Goal: Task Accomplishment & Management: Use online tool/utility

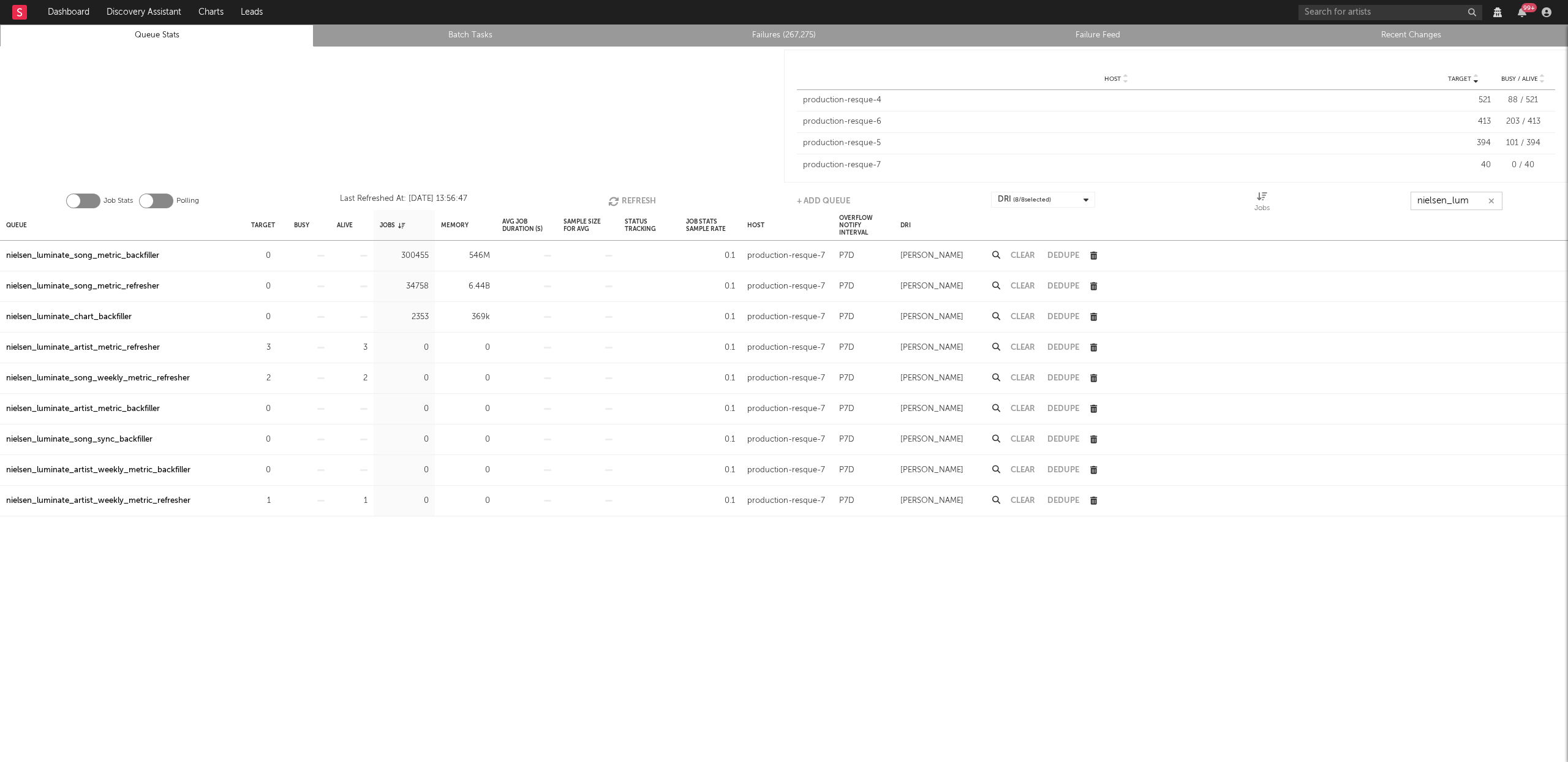
click at [1497, 196] on input "nielsen_lum" at bounding box center [1456, 201] width 92 height 18
click at [1495, 198] on button "button" at bounding box center [1492, 201] width 10 height 12
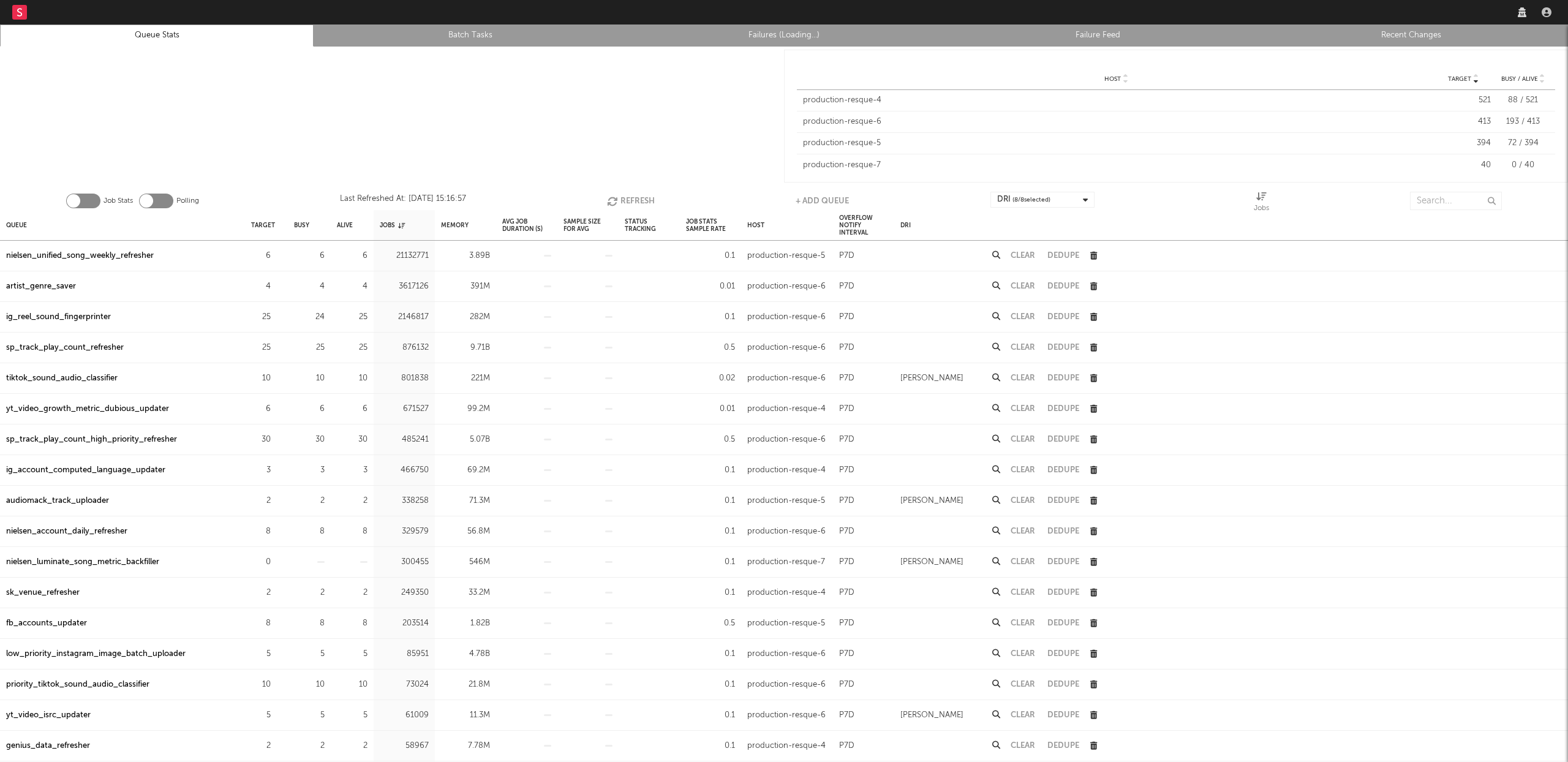
click at [1412, 37] on link "Recent Changes" at bounding box center [1410, 35] width 300 height 14
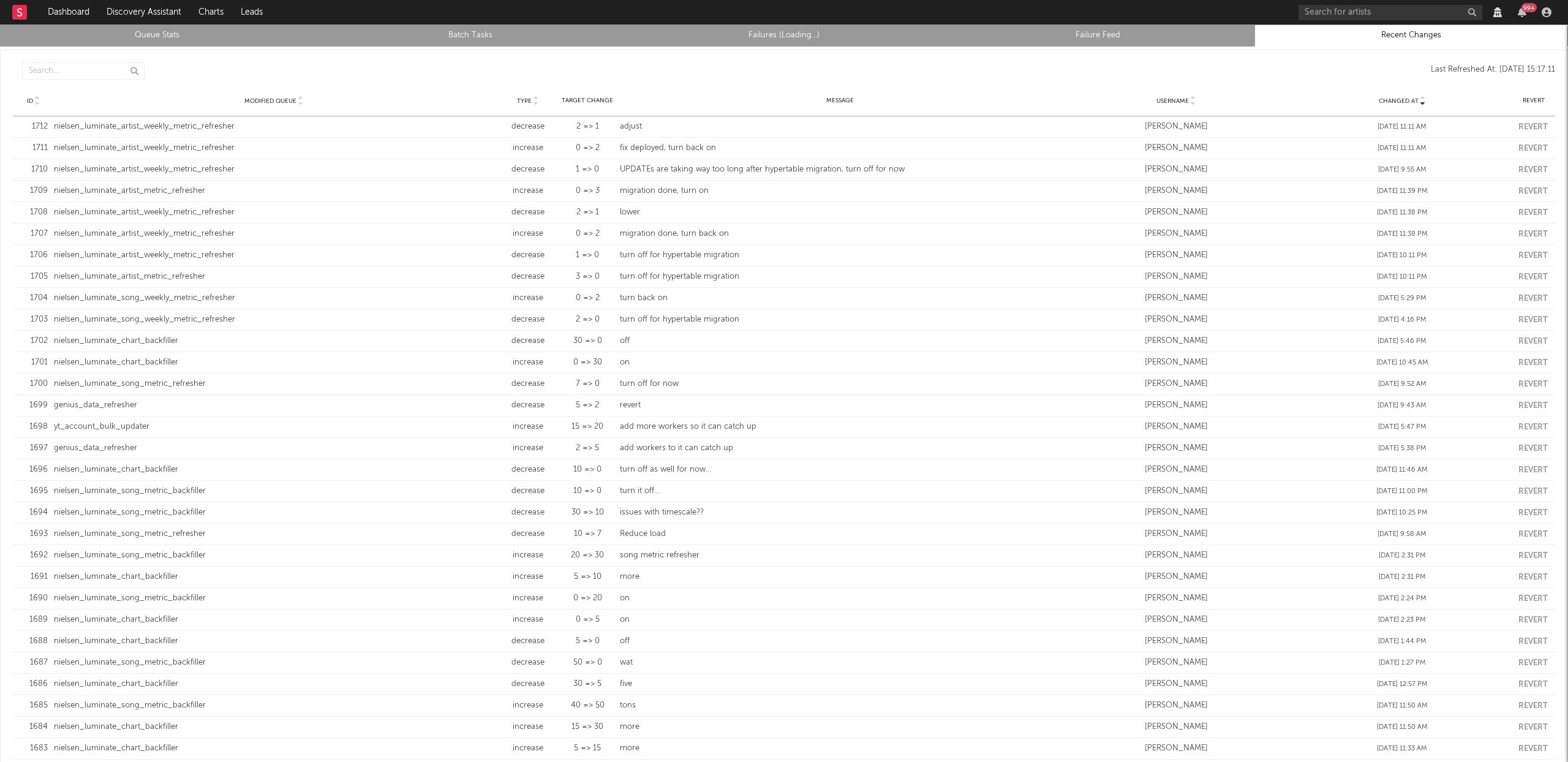
click at [143, 38] on link "Queue Stats" at bounding box center [156, 35] width 300 height 14
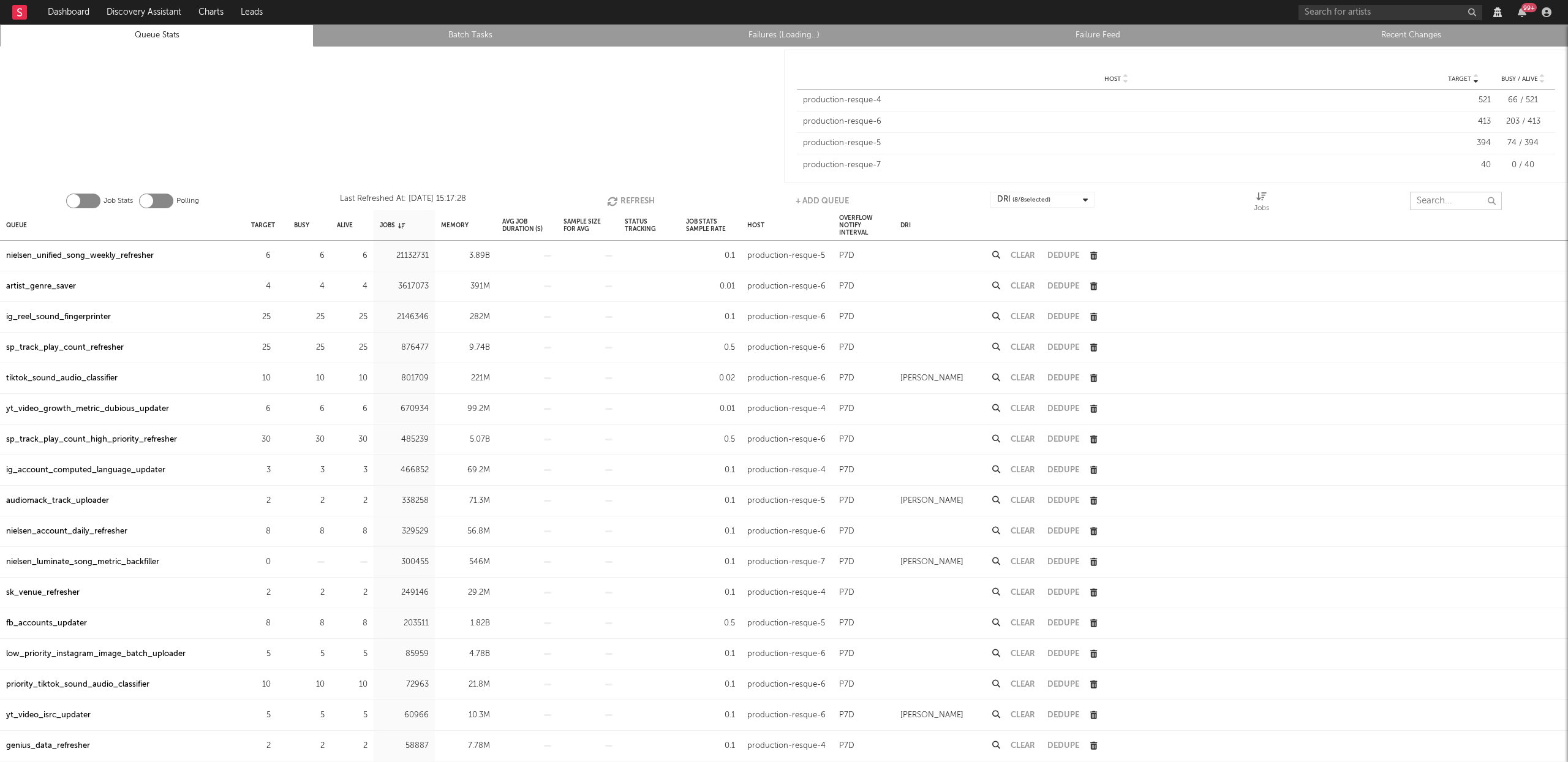
click at [1435, 205] on input "text" at bounding box center [1455, 201] width 92 height 18
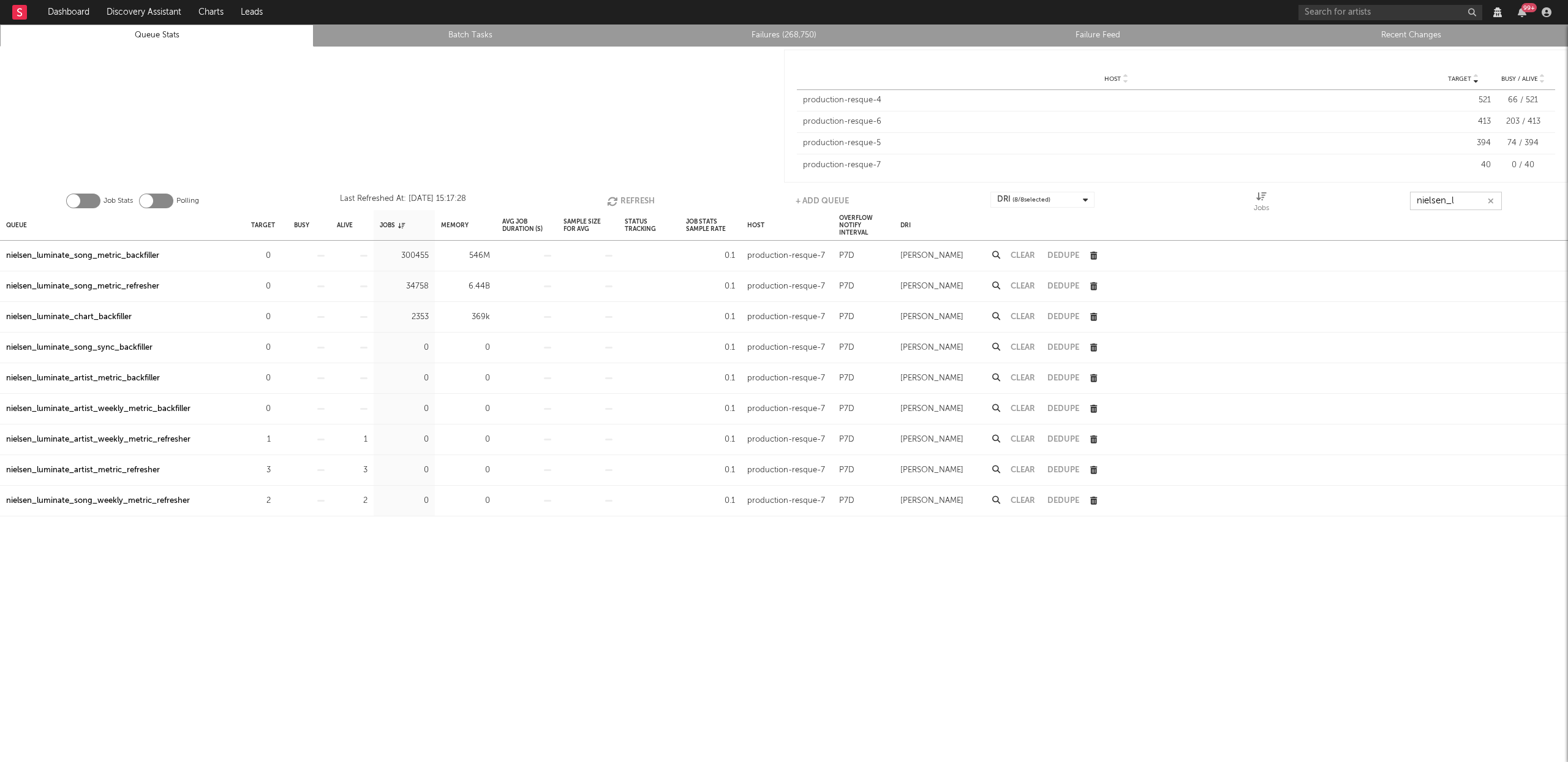
type input "nielsen_l"
drag, startPoint x: 174, startPoint y: 470, endPoint x: 0, endPoint y: 476, distance: 174.1
click at [0, 476] on div "nielsen_luminate_artist_metric_refresher" at bounding box center [123, 471] width 245 height 30
copy div "nielsen_luminate_artist_metric_refresher"
click at [137, 467] on div "nielsen_luminate_artist_metric_refresher" at bounding box center [83, 471] width 154 height 14
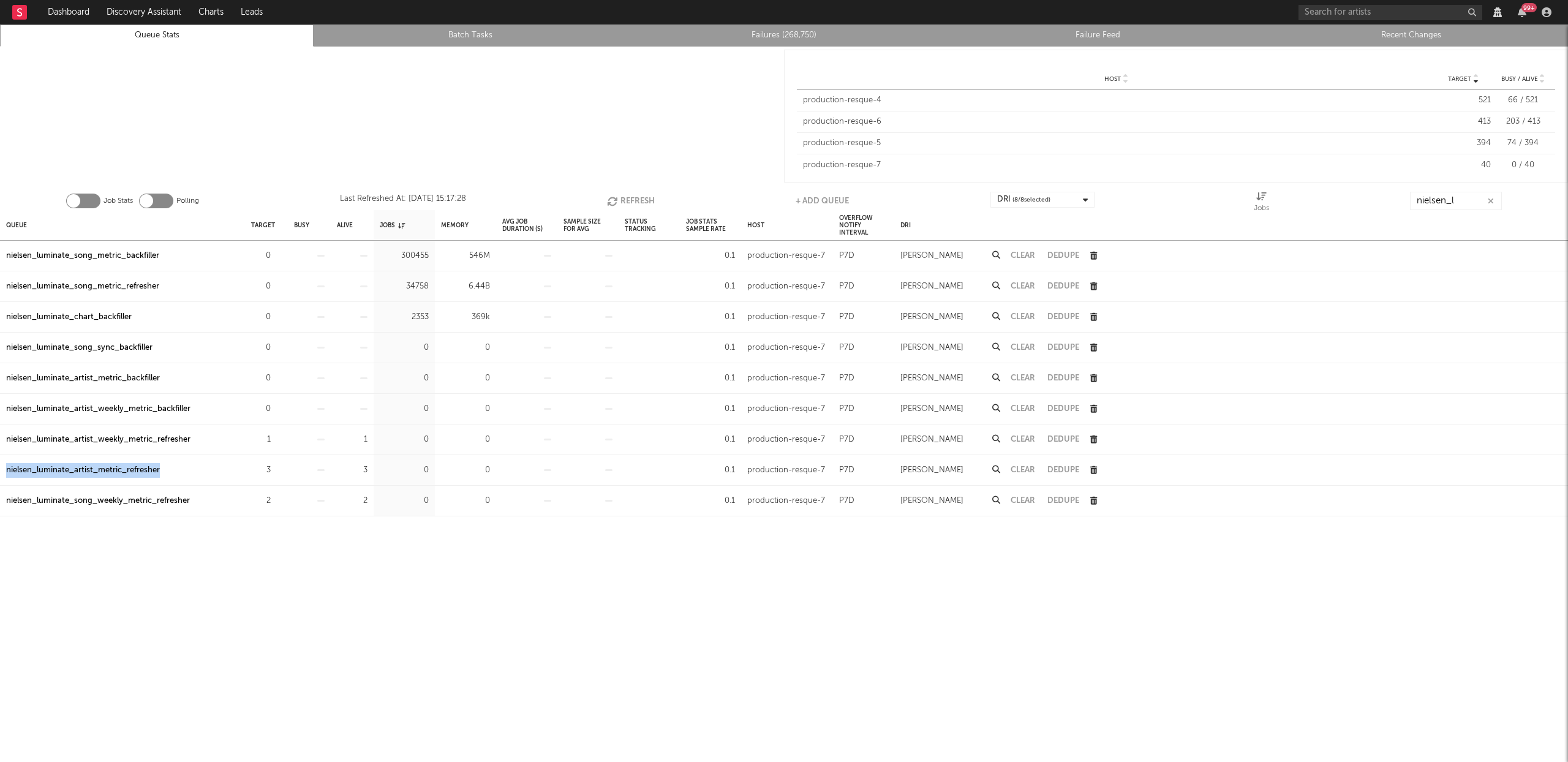
click at [1492, 202] on icon "button" at bounding box center [1491, 201] width 6 height 8
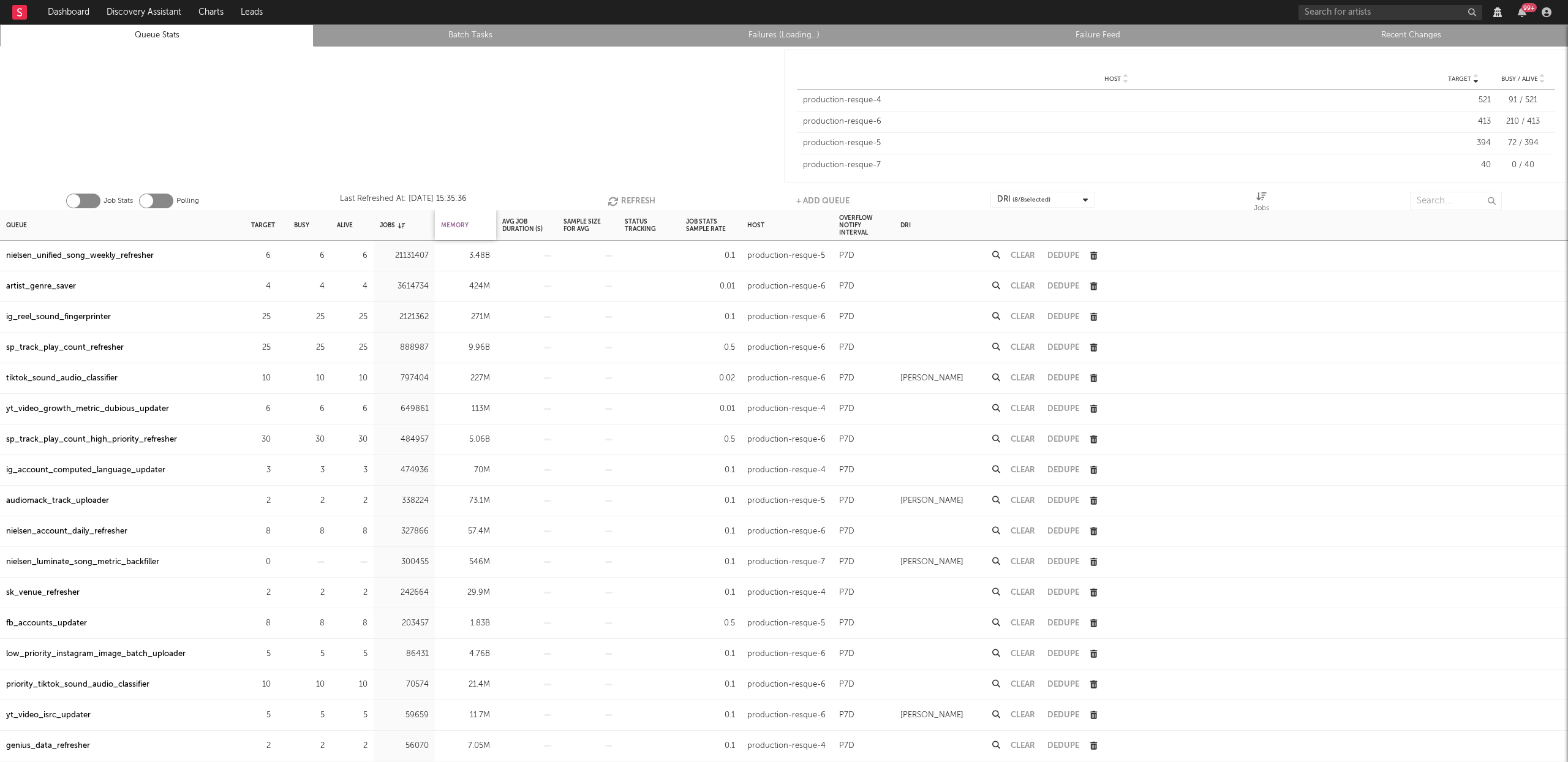
click at [458, 225] on div "Memory" at bounding box center [454, 225] width 28 height 26
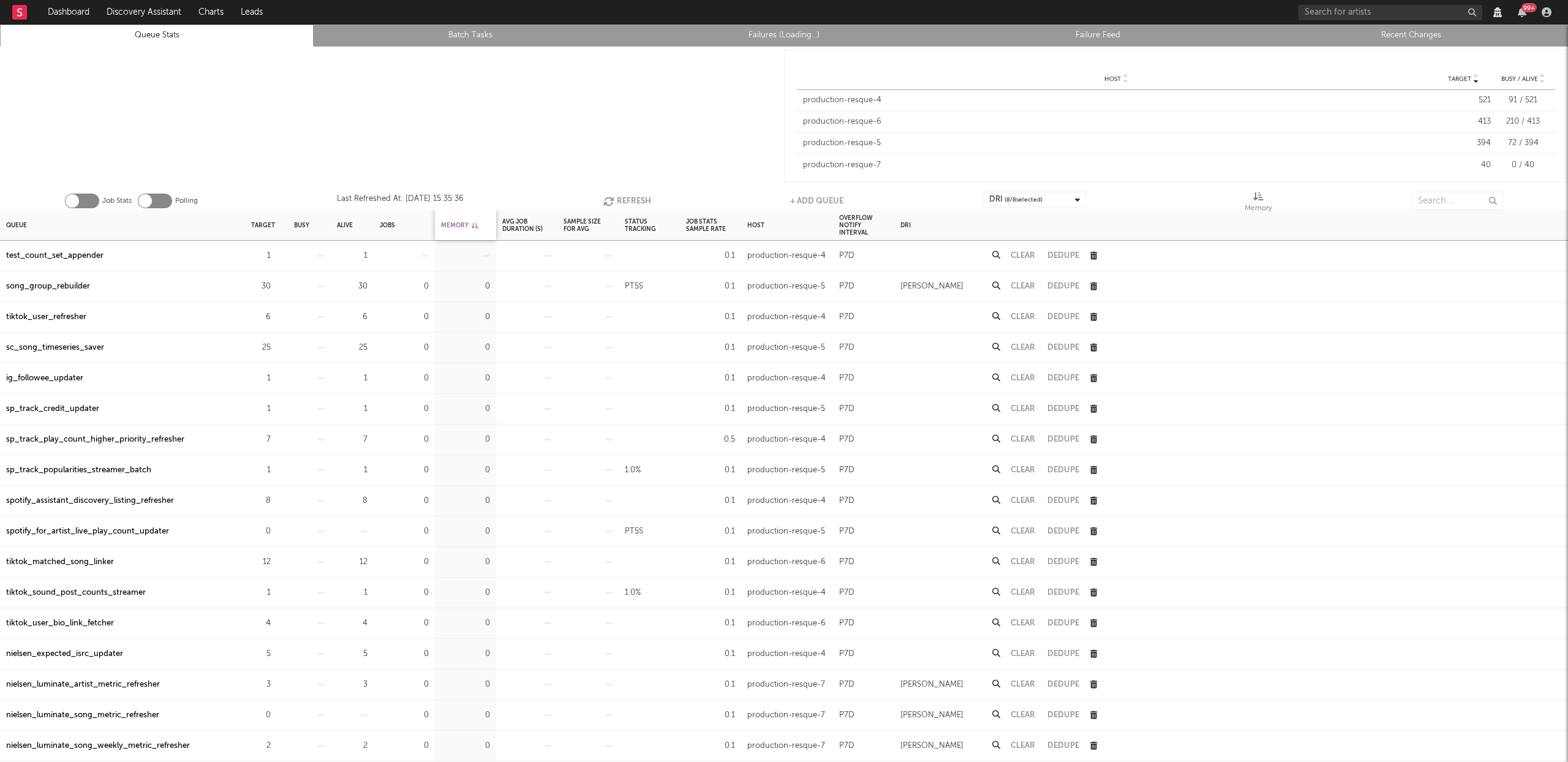
click at [456, 226] on div "Memory" at bounding box center [459, 225] width 37 height 26
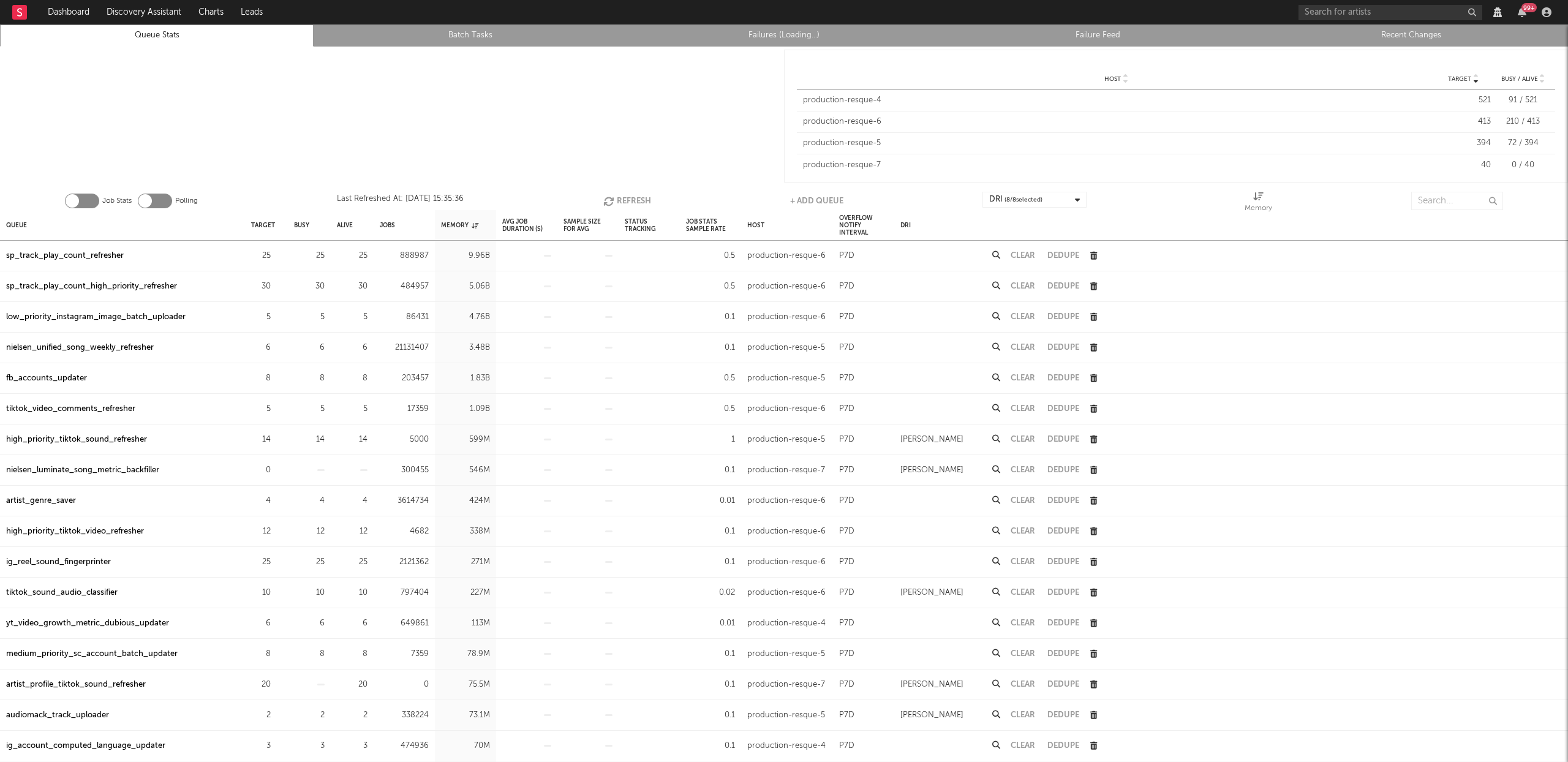
click at [115, 408] on div "tiktok_video_comments_refresher" at bounding box center [71, 409] width 129 height 14
click at [1441, 207] on input "text" at bounding box center [1457, 201] width 92 height 18
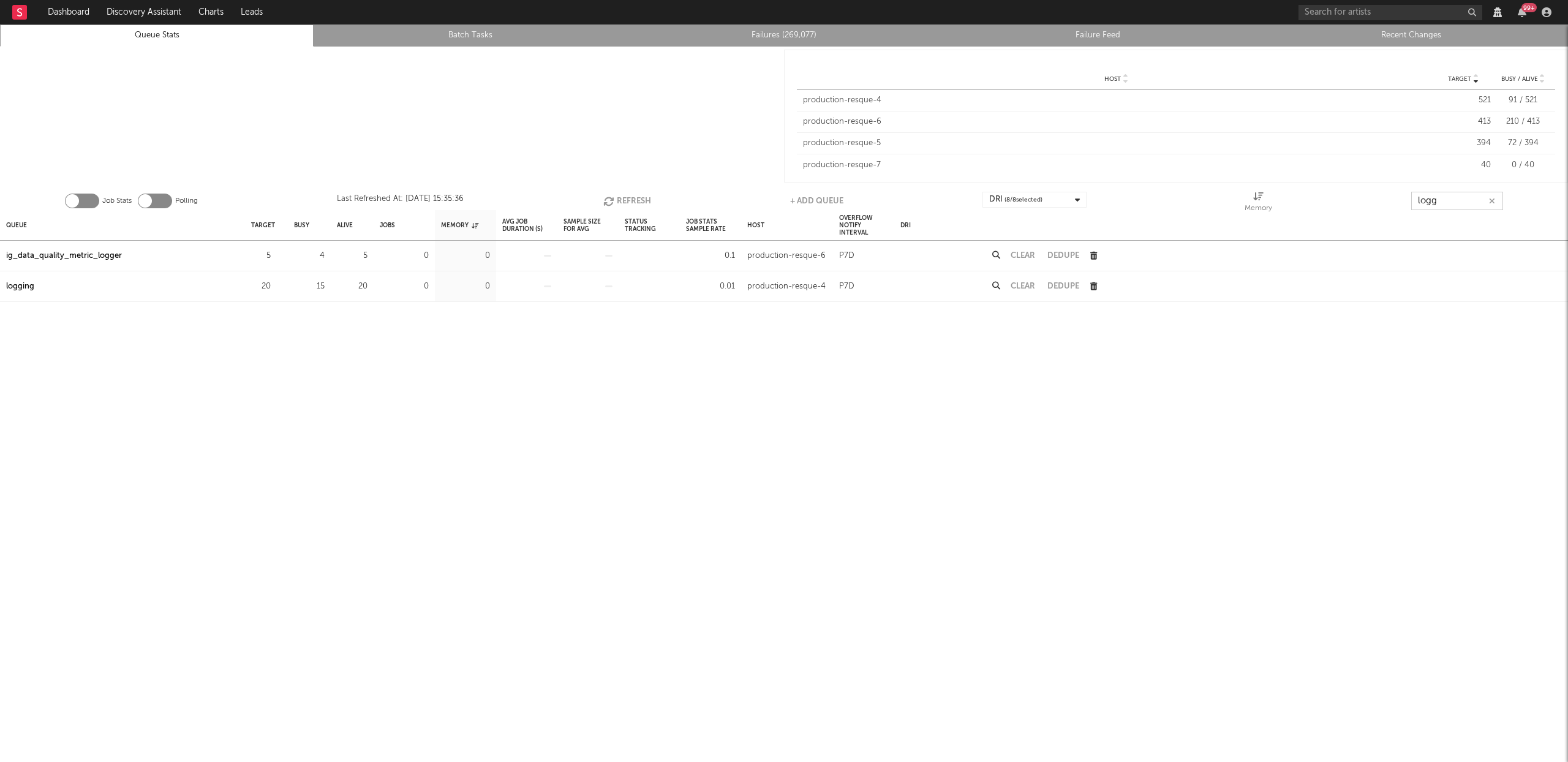
type input "logg"
click at [25, 286] on div "logging" at bounding box center [20, 287] width 28 height 14
click at [1495, 200] on icon "button" at bounding box center [1492, 201] width 6 height 8
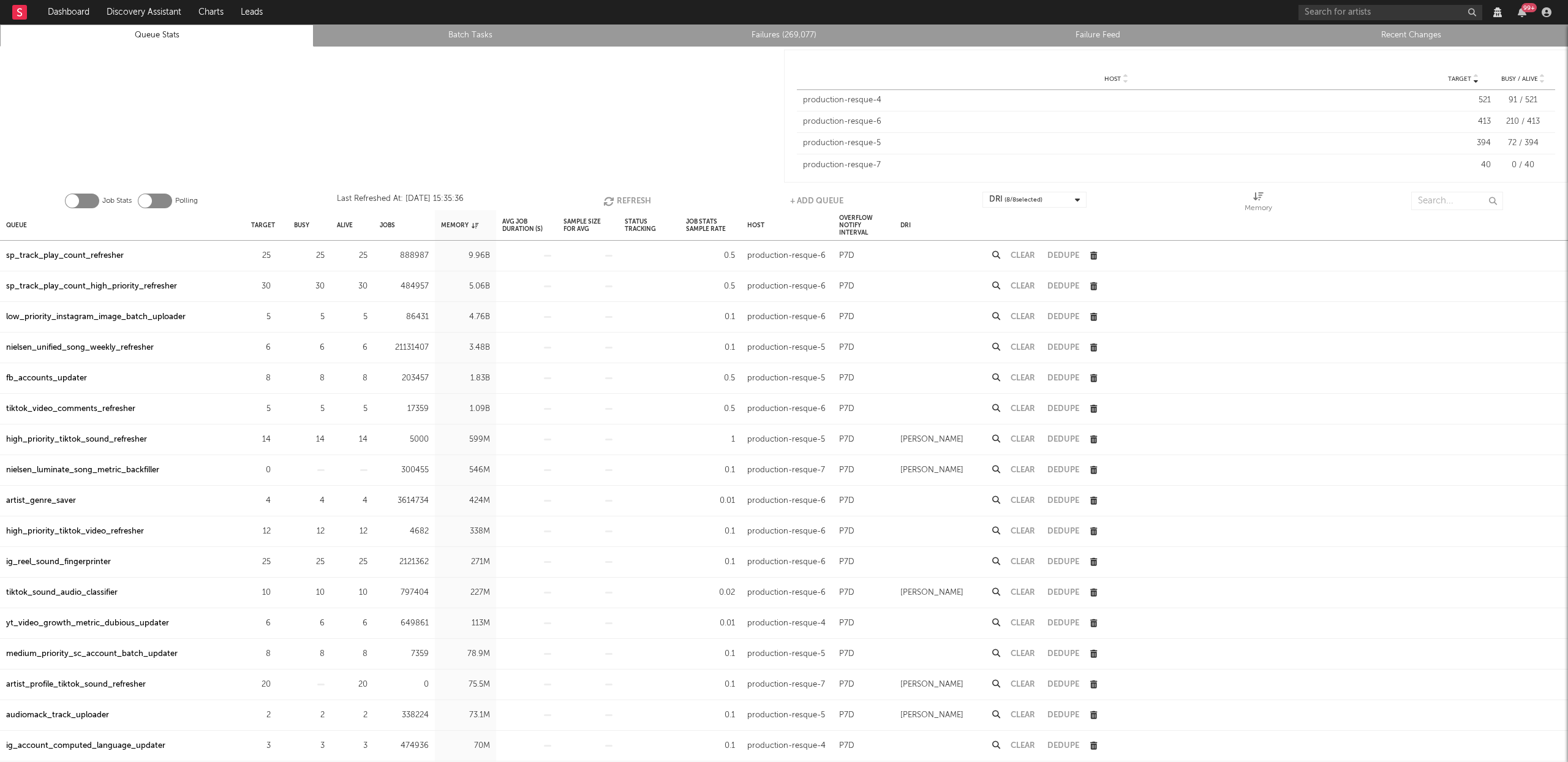
click at [64, 252] on div "sp_track_play_count_refresher" at bounding box center [65, 256] width 118 height 14
click at [618, 195] on button "Refresh" at bounding box center [627, 201] width 48 height 18
click at [86, 287] on div "sp_track_play_count_high_priority_refresher" at bounding box center [92, 287] width 171 height 14
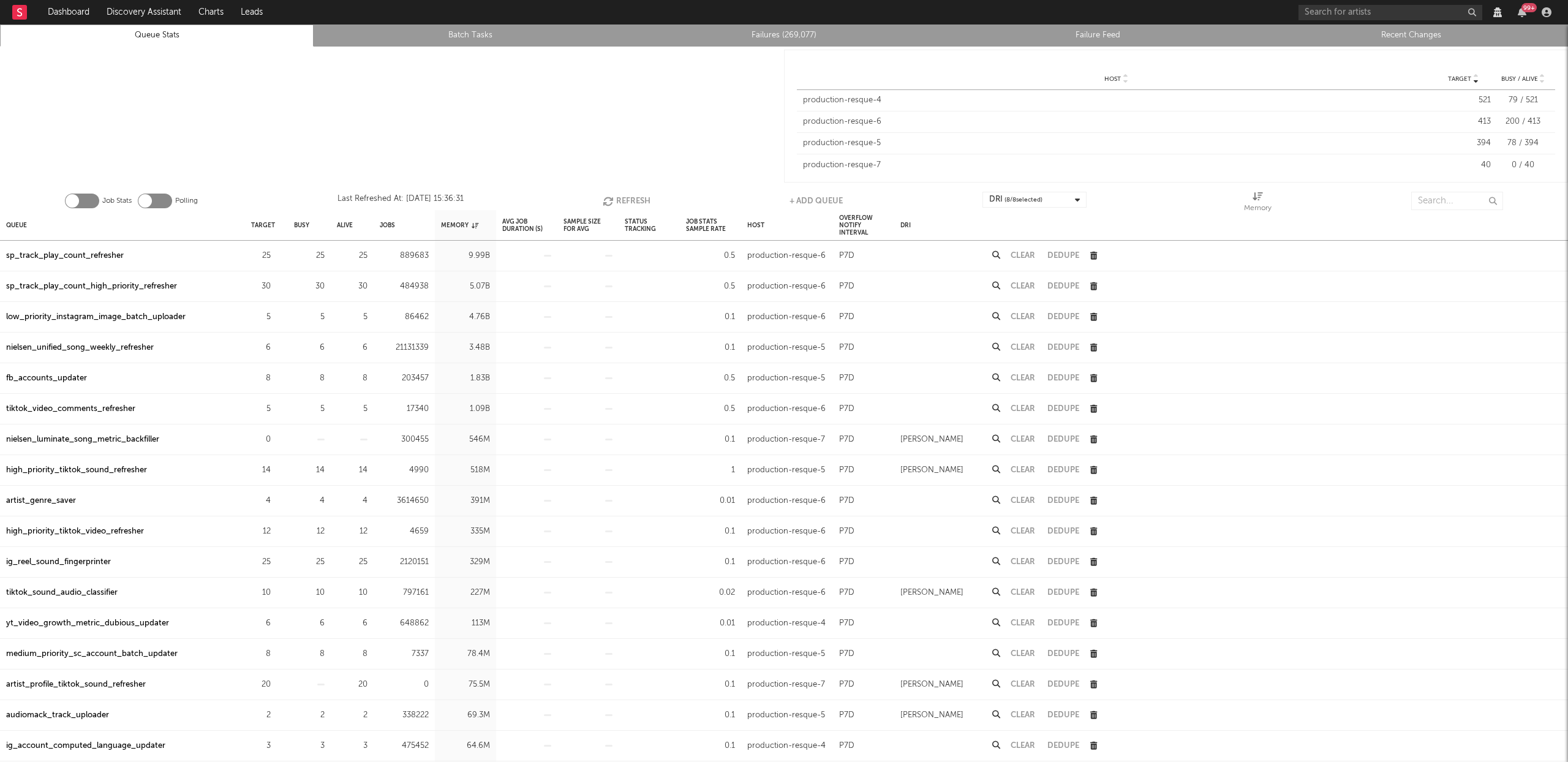
click at [78, 318] on div "low_priority_instagram_image_batch_uploader" at bounding box center [96, 317] width 179 height 14
click at [84, 353] on div "nielsen_unified_song_weekly_refresher" at bounding box center [80, 348] width 147 height 14
